Goal: Find specific page/section: Find specific page/section

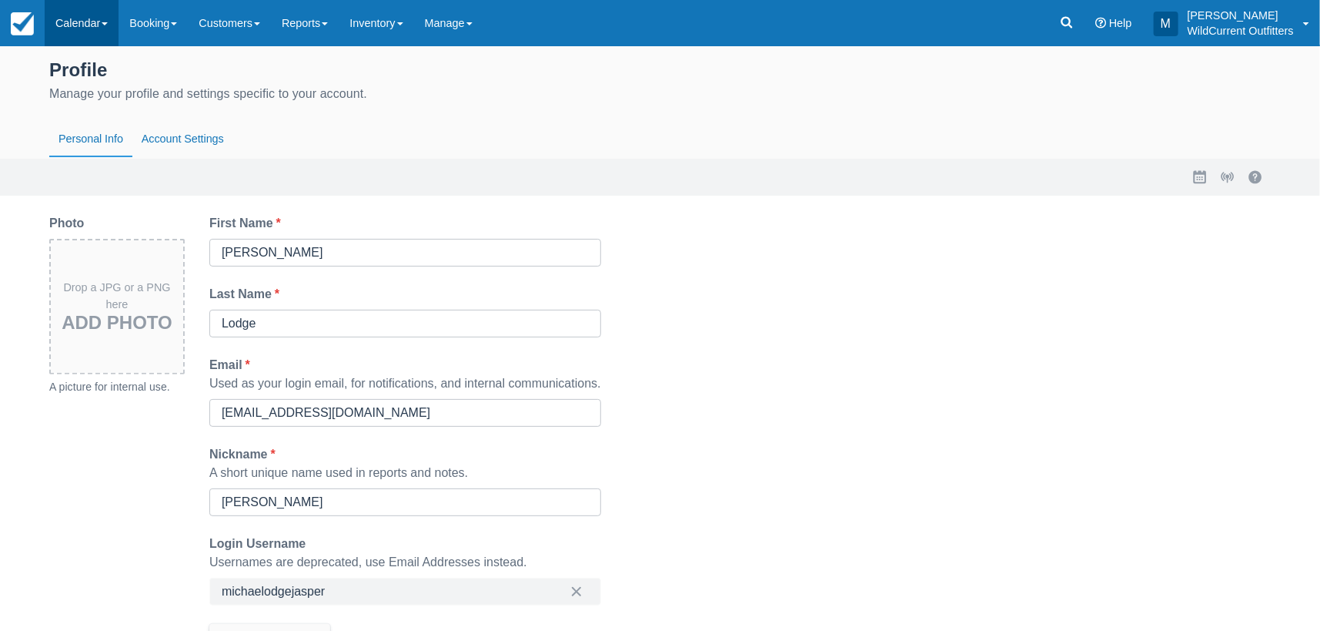
click at [77, 19] on link "Calendar" at bounding box center [82, 23] width 74 height 46
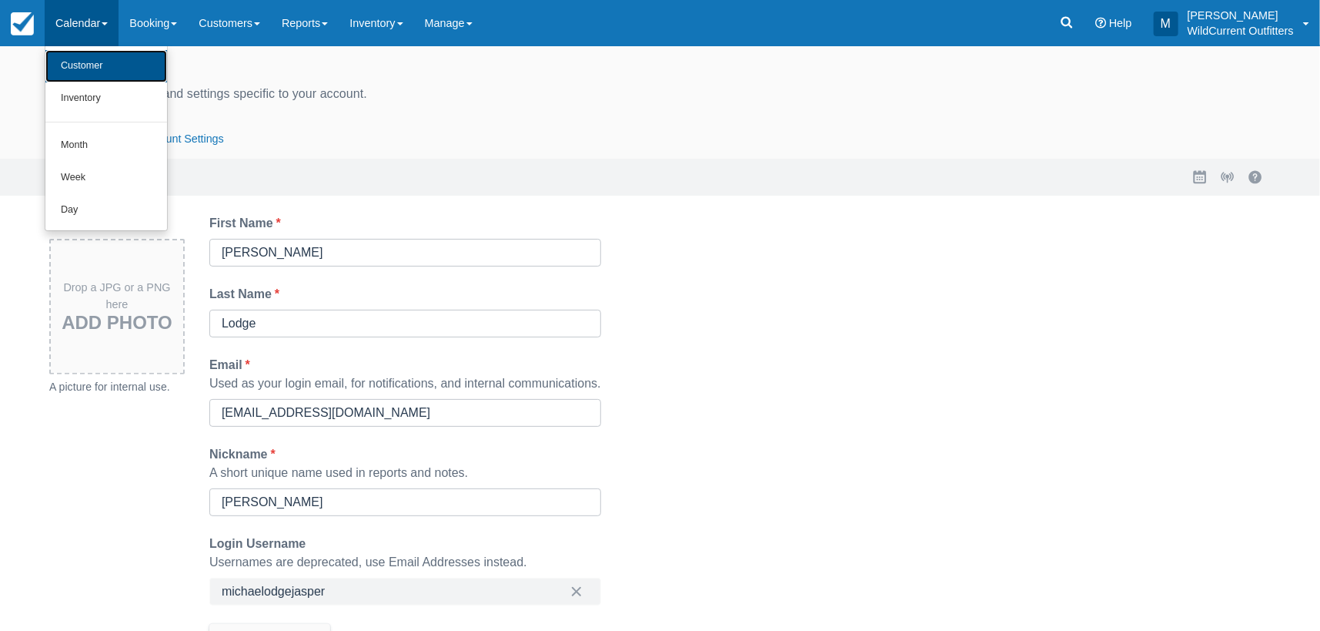
click at [80, 62] on link "Customer" at bounding box center [106, 66] width 122 height 32
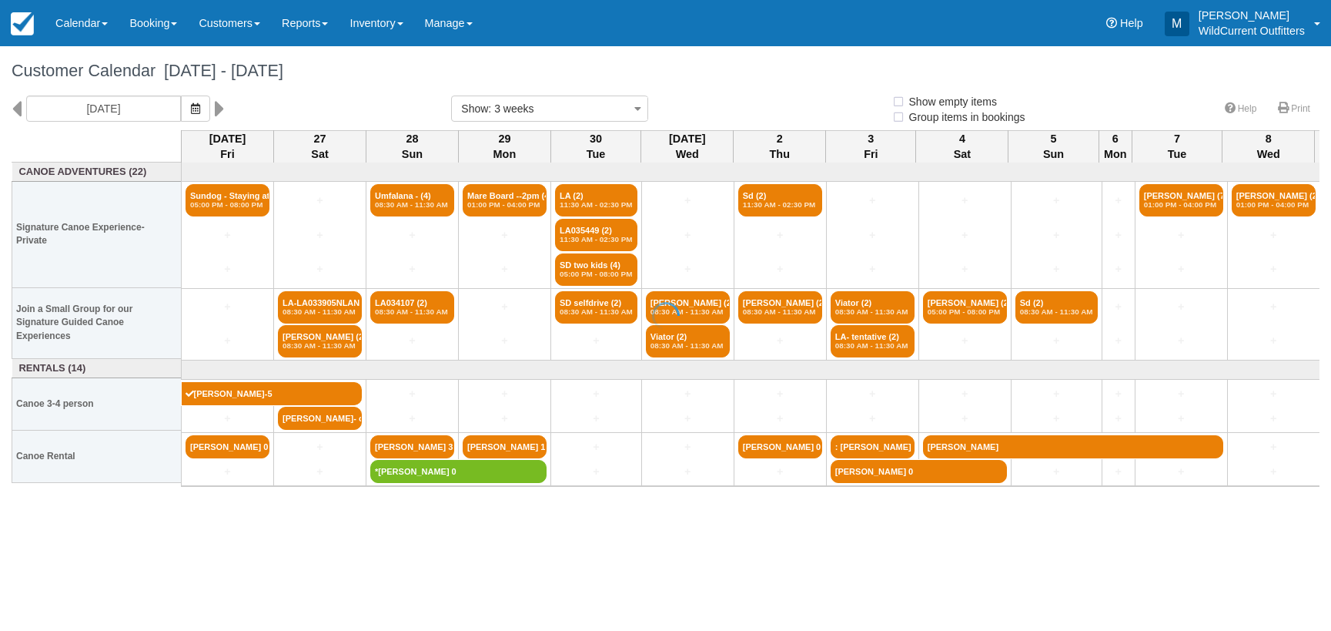
select select
